Goal: Task Accomplishment & Management: Complete application form

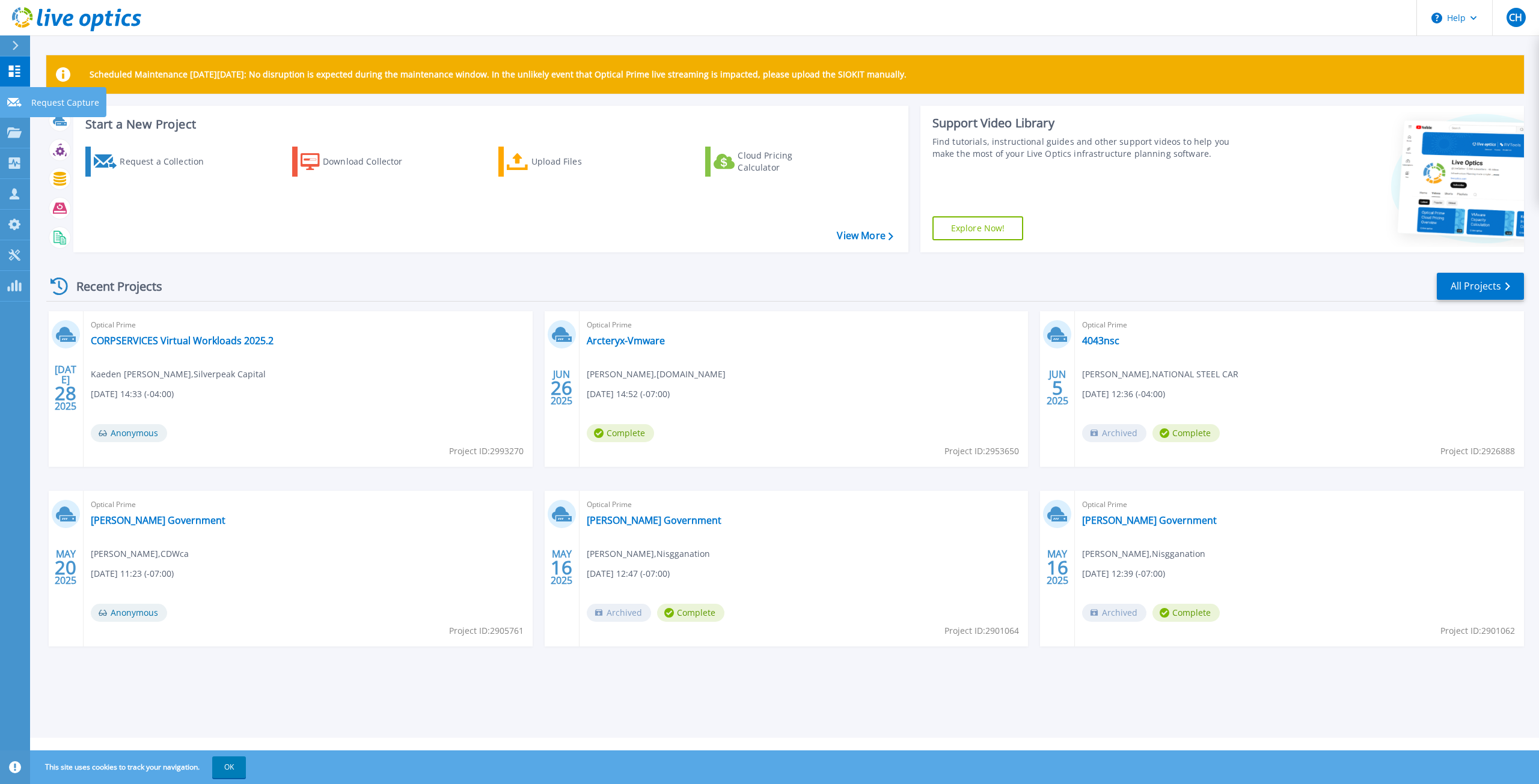
click at [15, 103] on icon at bounding box center [15, 102] width 15 height 9
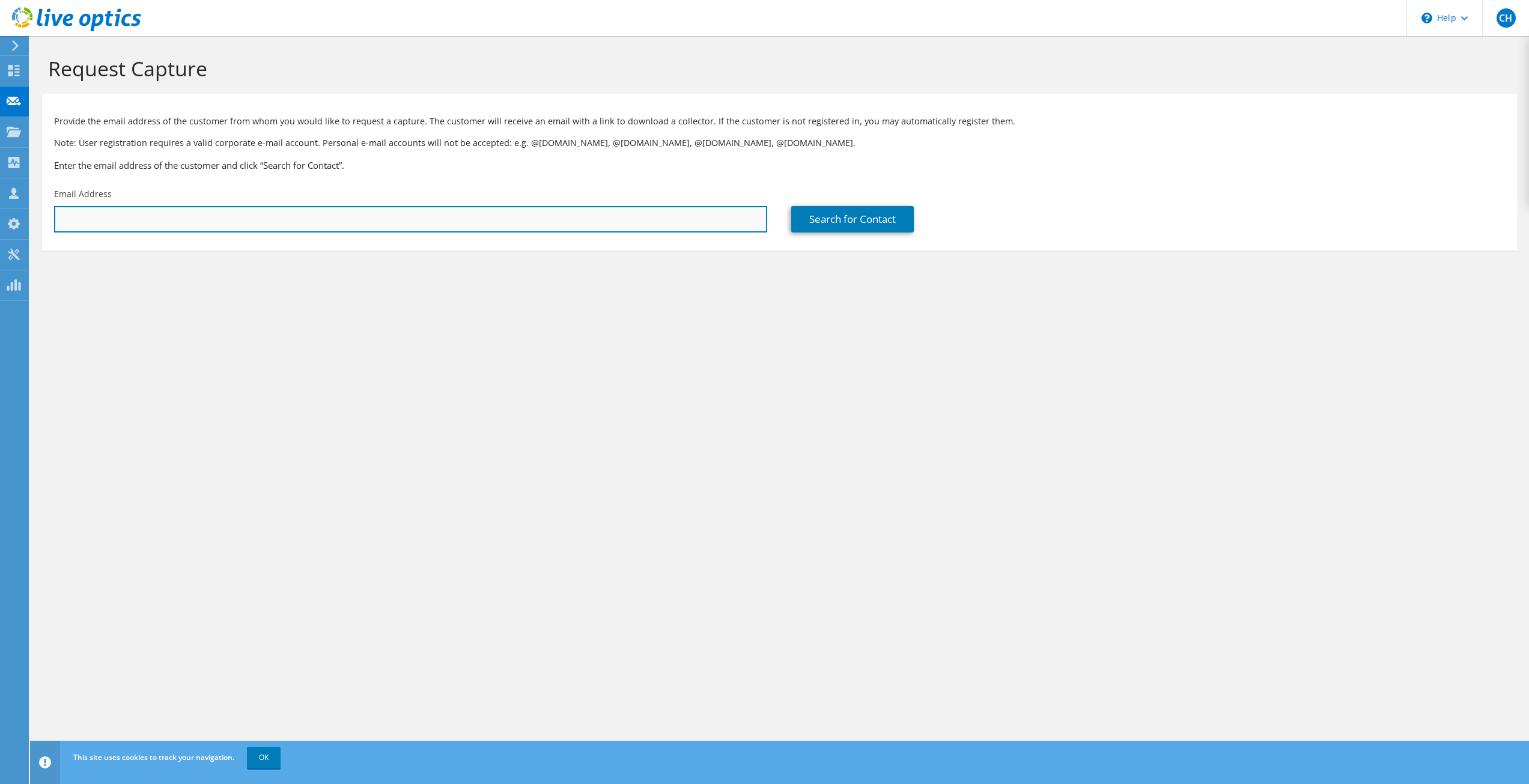
click at [180, 229] on input "text" at bounding box center [410, 219] width 713 height 27
paste input "[EMAIL_ADDRESS][DOMAIN_NAME]"
type input "[EMAIL_ADDRESS][DOMAIN_NAME]"
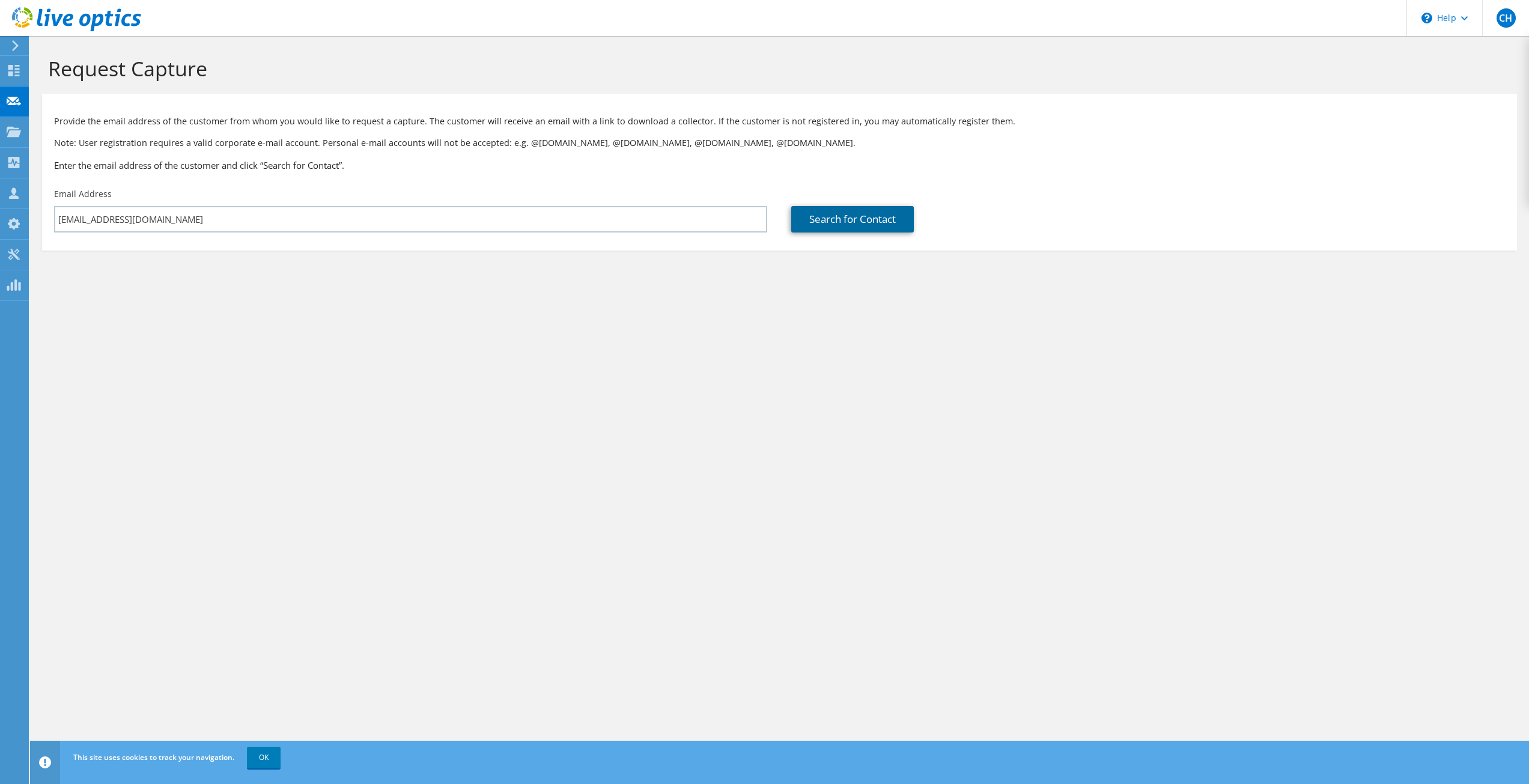
click at [838, 223] on link "Search for Contact" at bounding box center [853, 219] width 122 height 27
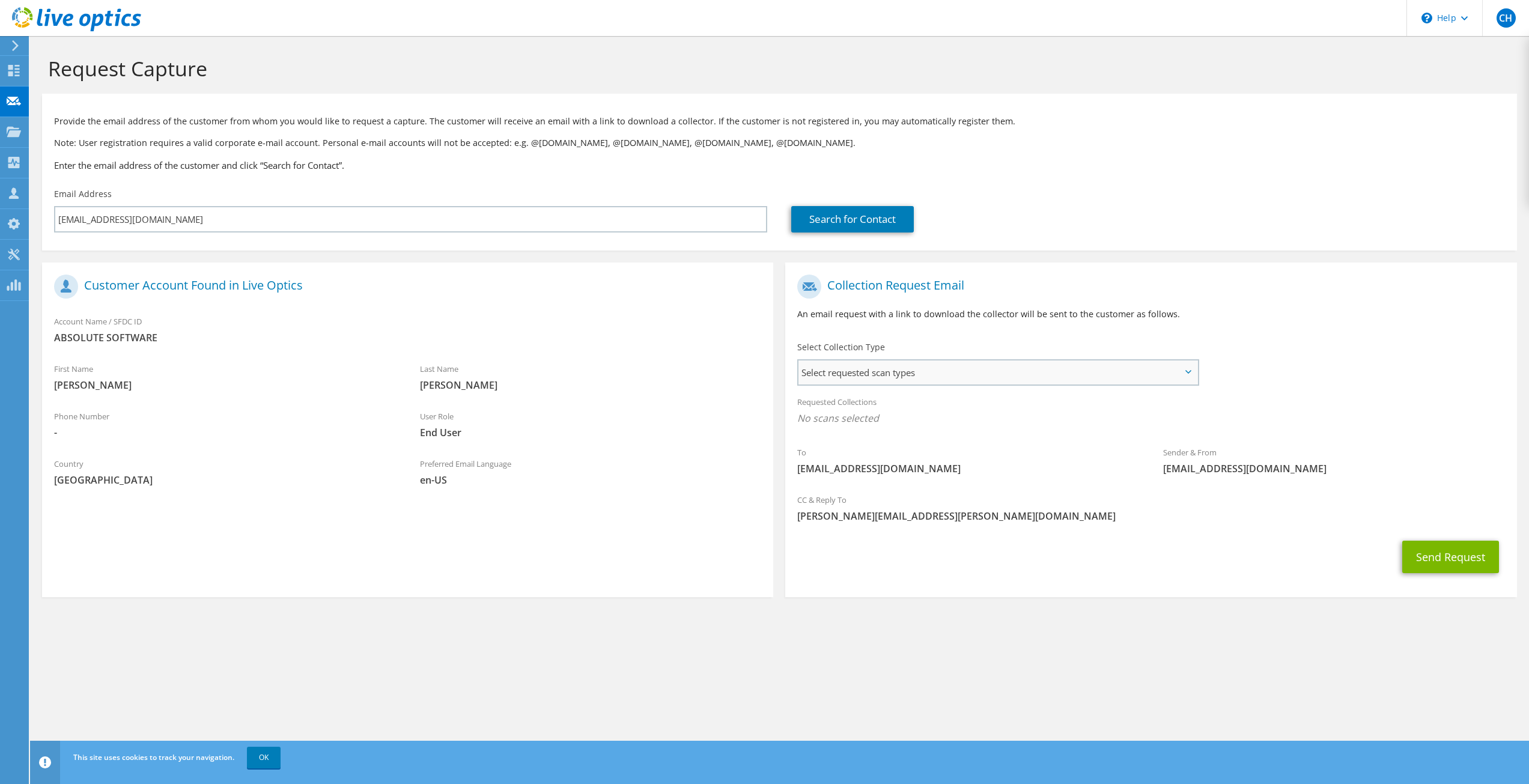
click at [966, 375] on span "Select requested scan types" at bounding box center [997, 372] width 398 height 24
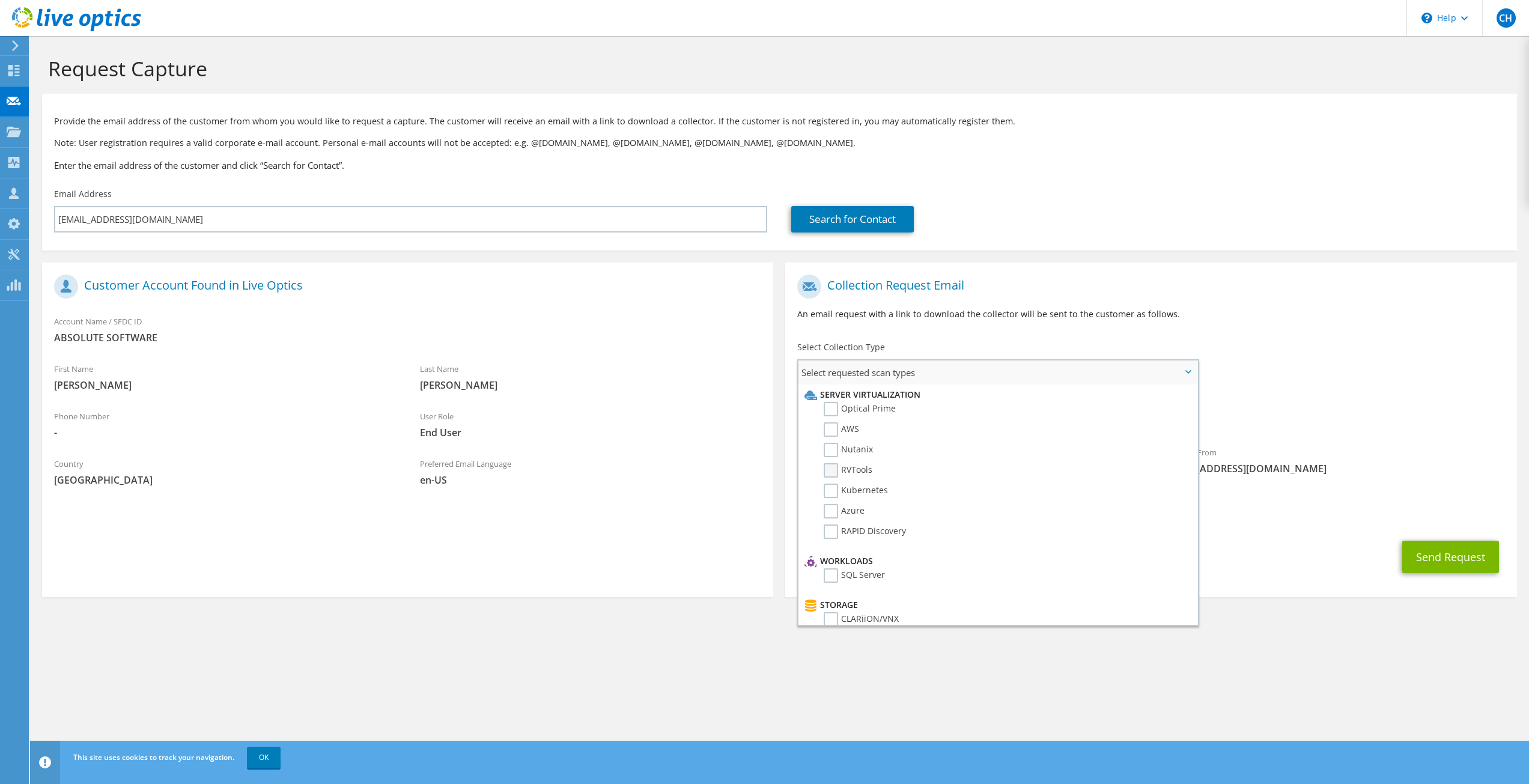
click at [827, 466] on label "RVTools" at bounding box center [848, 470] width 49 height 15
click at [0, 0] on input "RVTools" at bounding box center [0, 0] width 0 height 0
click at [829, 411] on label "Optical Prime" at bounding box center [860, 409] width 72 height 15
click at [0, 0] on input "Optical Prime" at bounding box center [0, 0] width 0 height 0
click at [1292, 354] on div "To [EMAIL_ADDRESS][DOMAIN_NAME] Sender & From [EMAIL_ADDRESS][DOMAIN_NAME]" at bounding box center [1151, 379] width 731 height 223
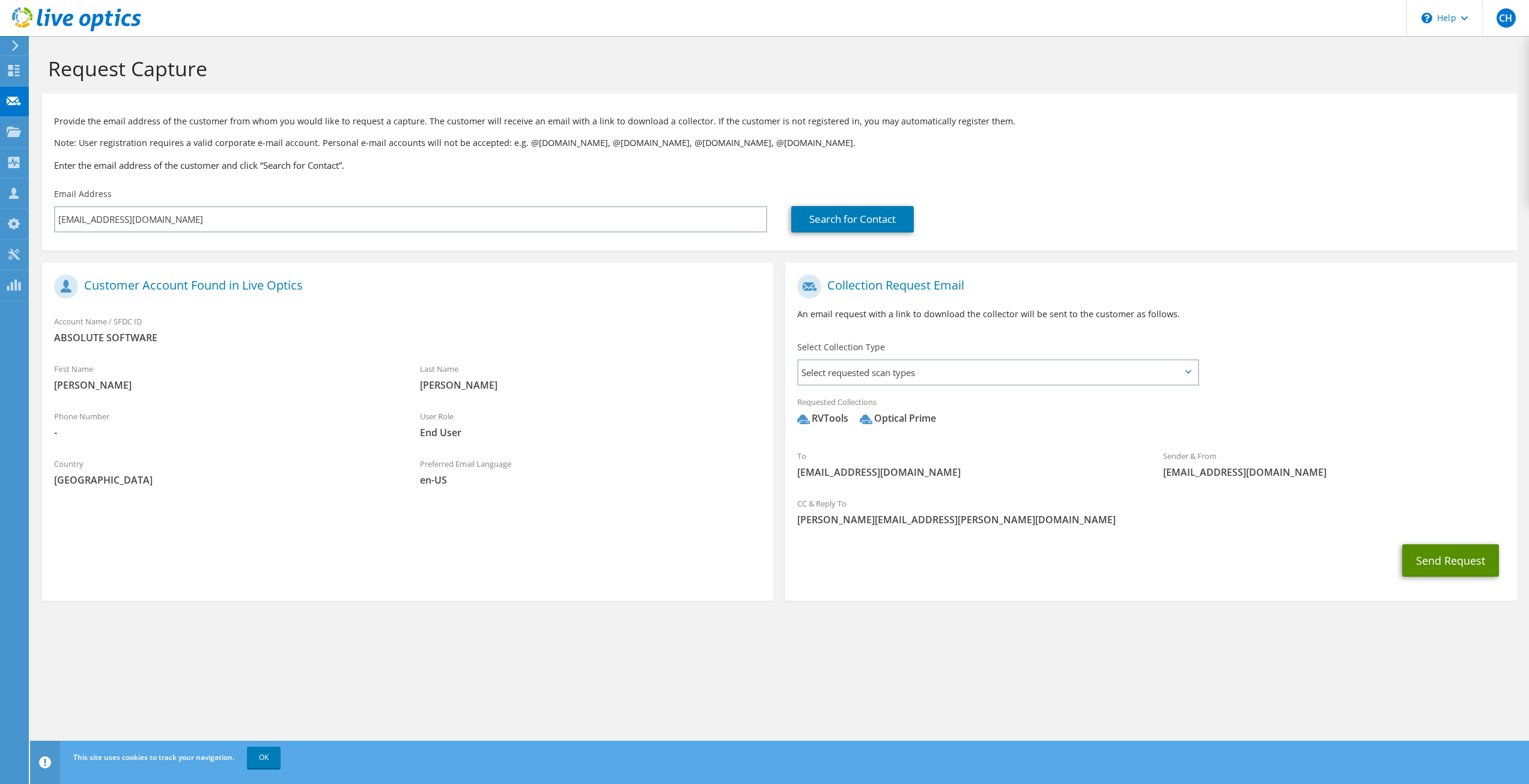
click at [1437, 559] on button "Send Request" at bounding box center [1451, 560] width 97 height 33
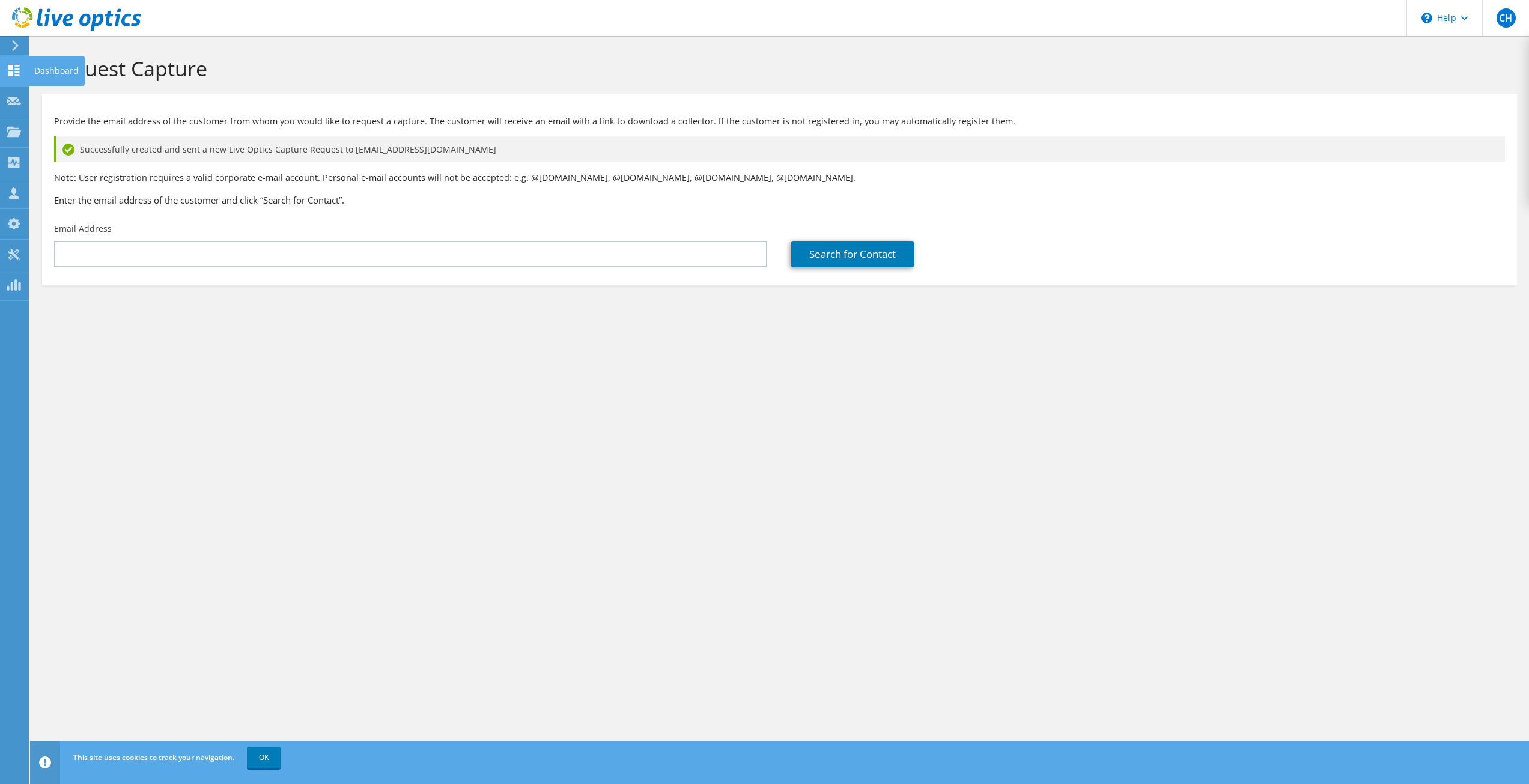
click at [20, 72] on icon at bounding box center [14, 70] width 15 height 11
